Goal: Information Seeking & Learning: Understand process/instructions

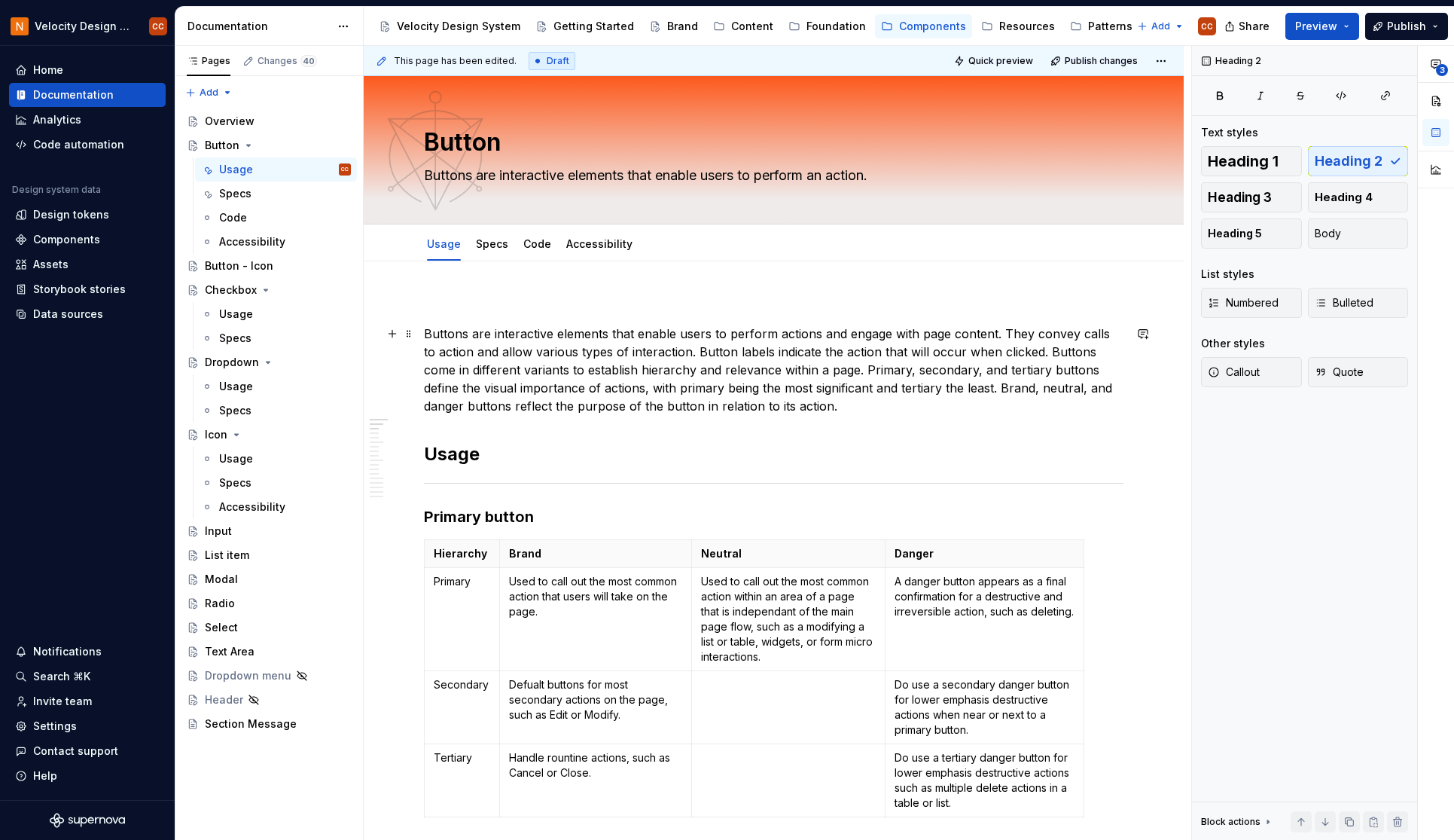
scroll to position [201, 0]
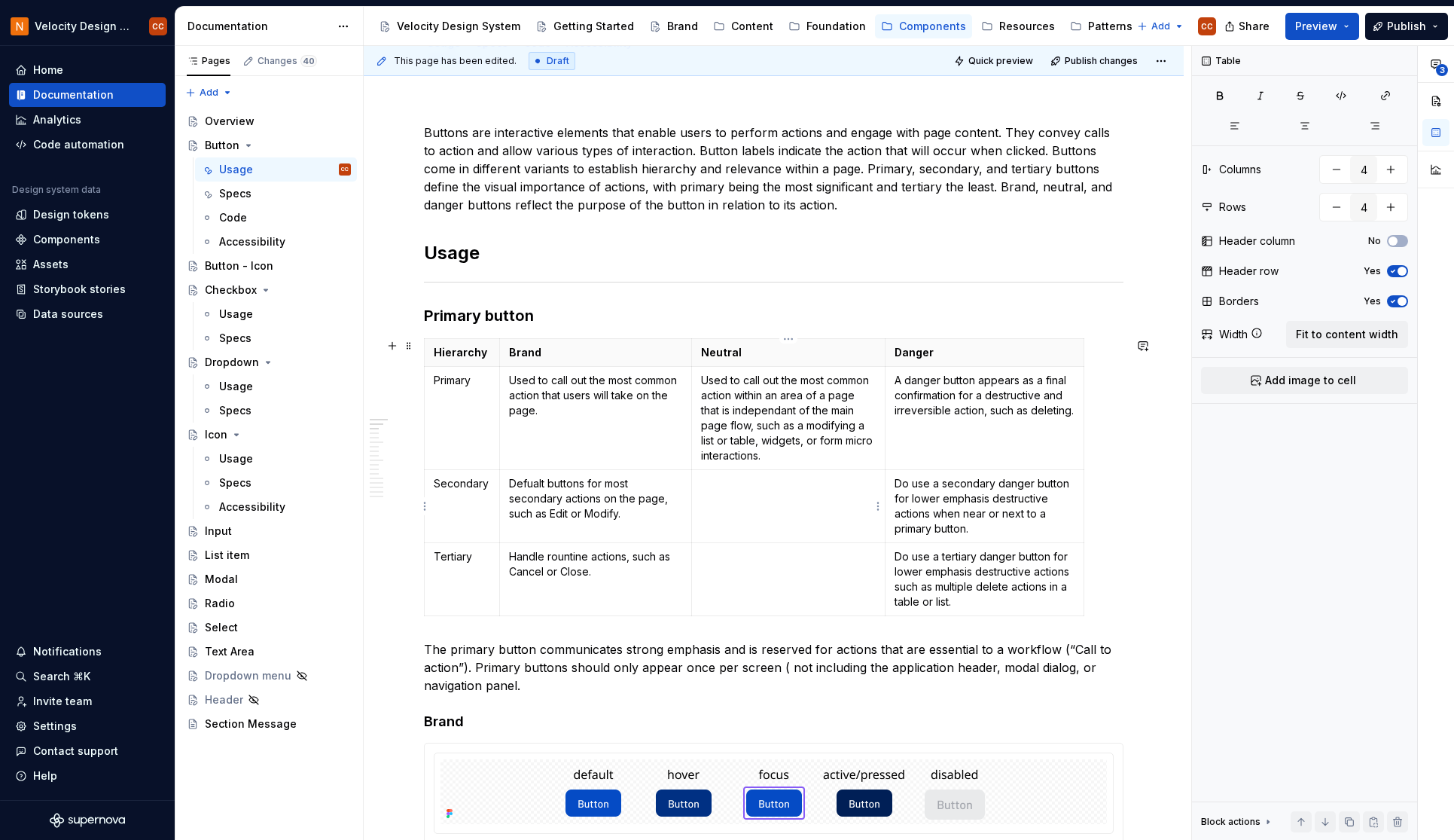
click at [759, 487] on p at bounding box center [789, 483] width 175 height 15
click at [797, 486] on p "Use to support a" at bounding box center [789, 483] width 175 height 15
click at [725, 425] on p "Used to call out the most common action within an area of a page that is indepe…" at bounding box center [789, 417] width 175 height 90
click at [828, 426] on p "Used to call out the most common action within an area of a page that is indepe…" at bounding box center [789, 417] width 175 height 90
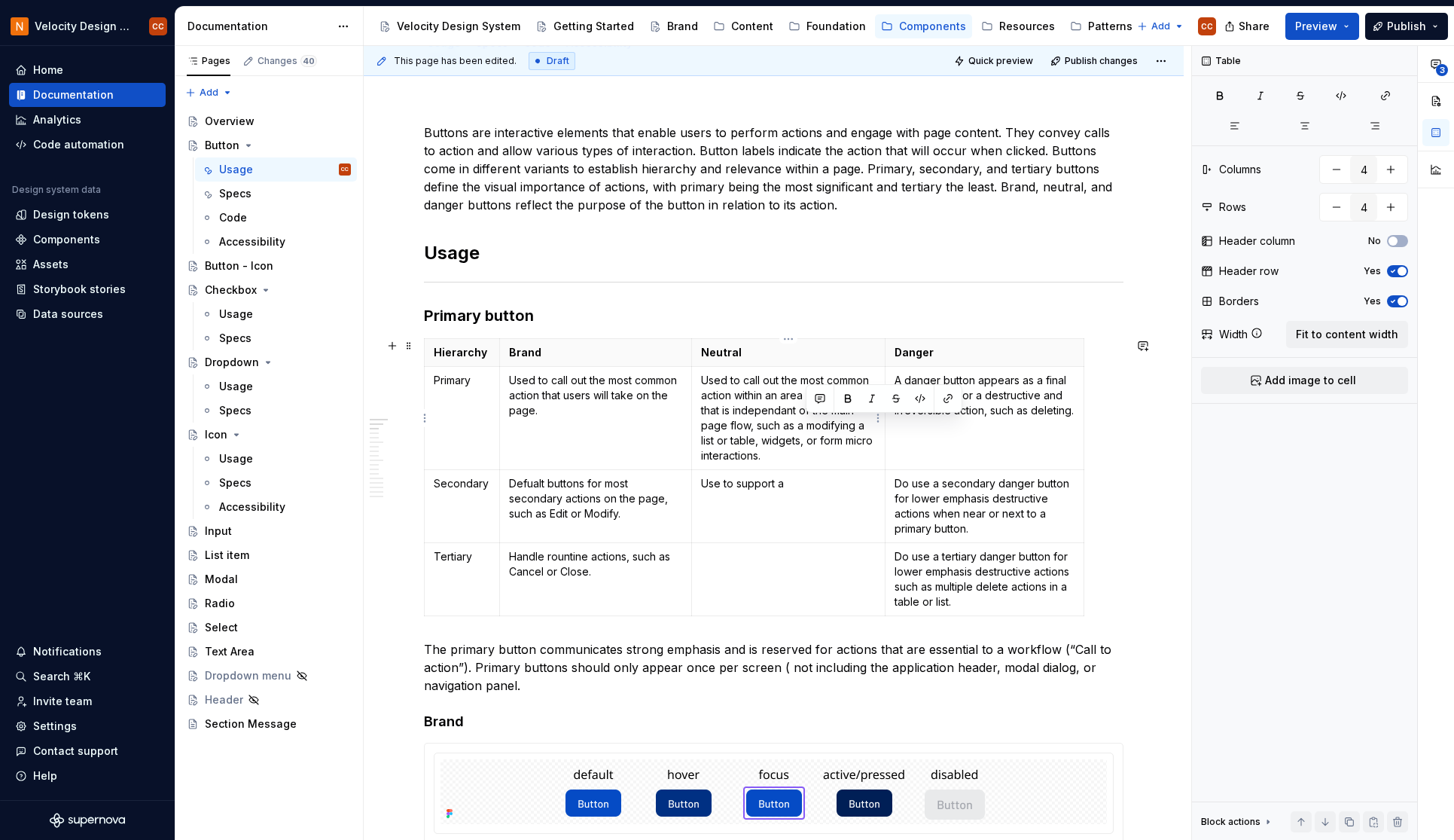
click at [816, 457] on p "Used to call out the most common action within an area of a page that is indepe…" at bounding box center [789, 417] width 175 height 90
click at [811, 482] on p "Use to support a" at bounding box center [789, 483] width 175 height 15
type textarea "*"
